Goal: Obtain resource: Download file/media

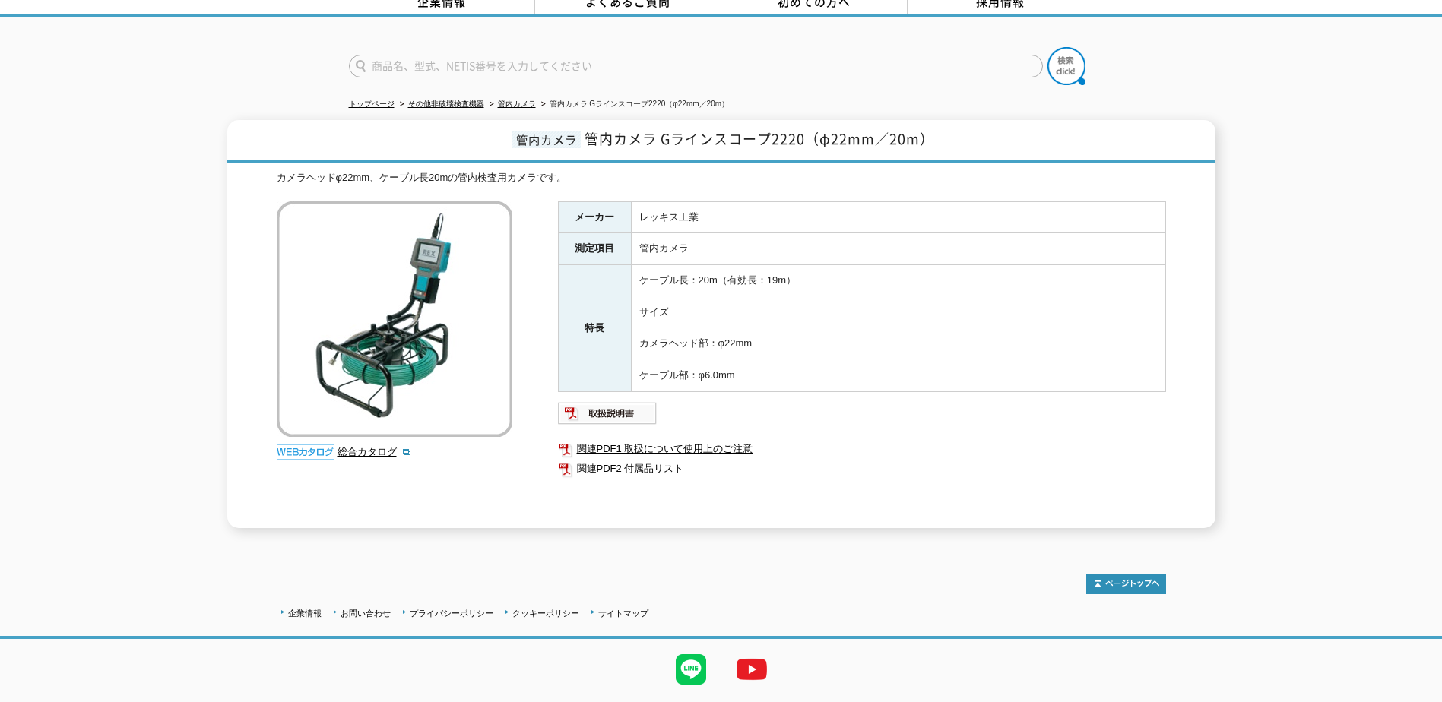
scroll to position [114, 0]
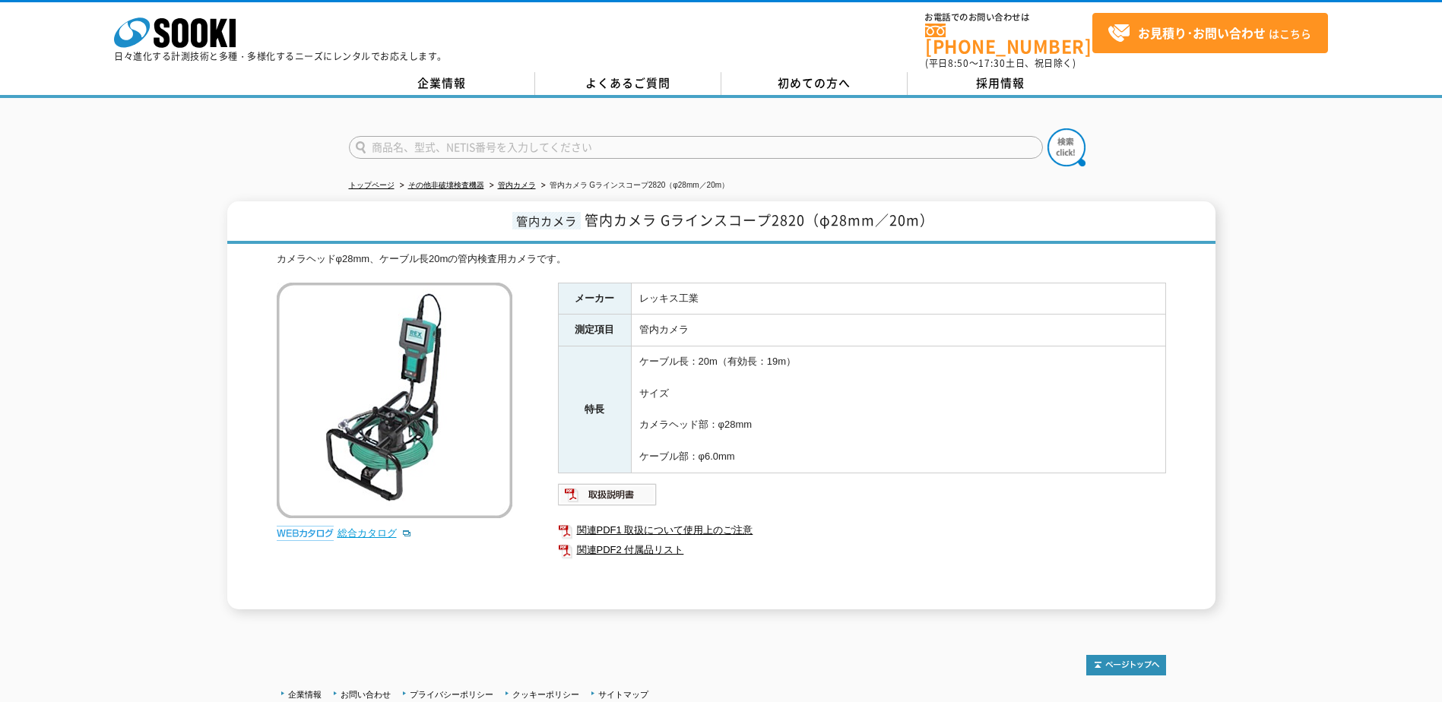
click at [391, 527] on link "総合カタログ" at bounding box center [374, 532] width 74 height 11
